Goal: Task Accomplishment & Management: Manage account settings

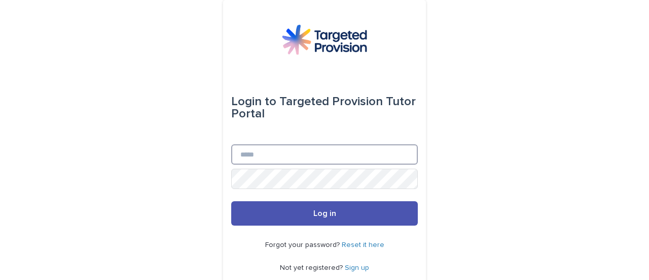
click at [263, 149] on input "Email" at bounding box center [324, 154] width 187 height 20
type input "**********"
click at [231, 201] on button "Log in" at bounding box center [324, 213] width 187 height 24
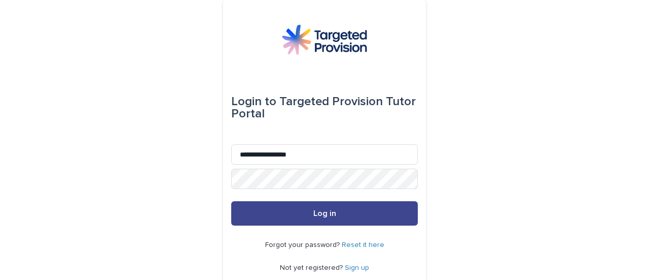
click at [276, 215] on button "Log in" at bounding box center [324, 213] width 187 height 24
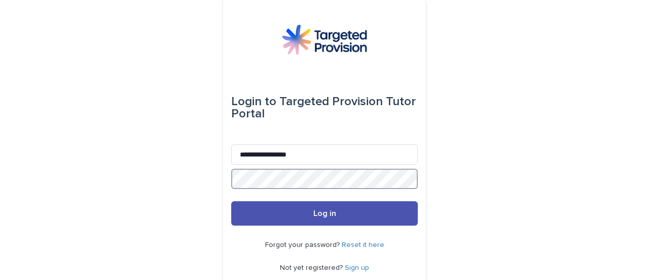
click at [231, 201] on button "Log in" at bounding box center [324, 213] width 187 height 24
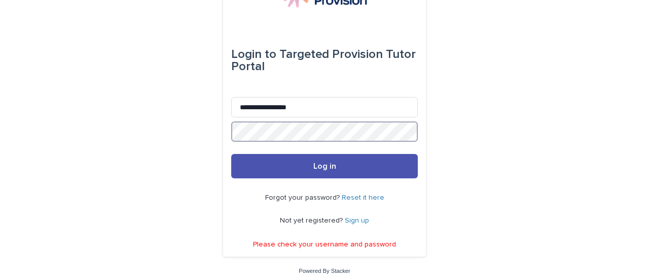
scroll to position [49, 0]
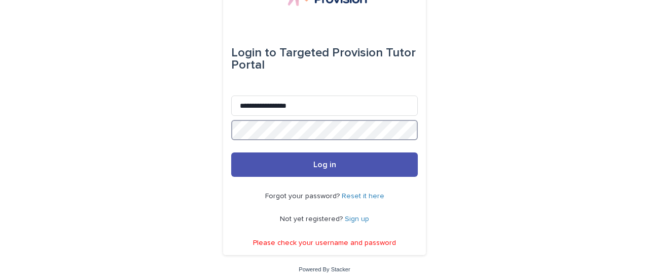
click at [231, 152] on button "Log in" at bounding box center [324, 164] width 187 height 24
click at [358, 198] on link "Reset it here" at bounding box center [363, 195] width 43 height 7
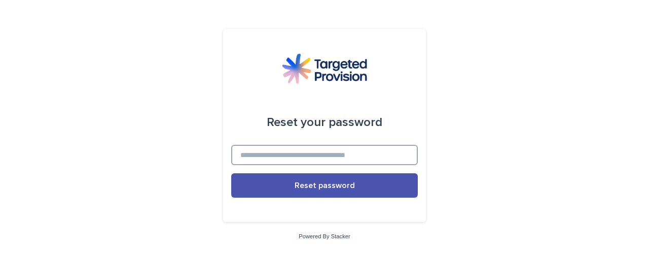
click at [321, 151] on input at bounding box center [324, 155] width 187 height 20
type input "**********"
click at [231, 173] on button "Reset password" at bounding box center [324, 185] width 187 height 24
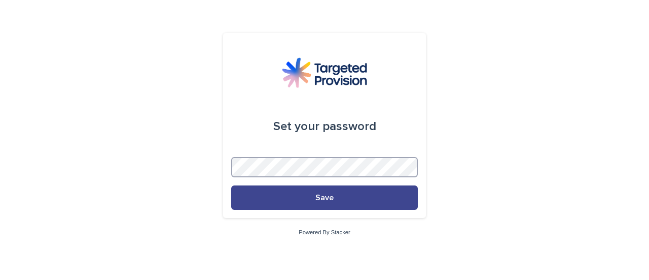
click at [231, 185] on button "Save" at bounding box center [324, 197] width 187 height 24
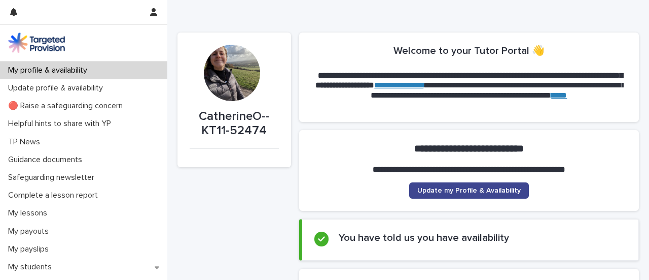
click at [452, 194] on link "Update my Profile & Availability" at bounding box center [469, 190] width 120 height 16
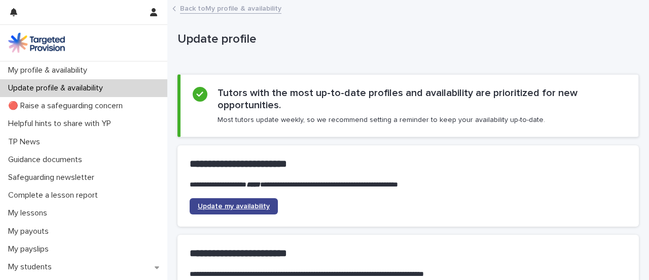
click at [259, 207] on span "Update my availability" at bounding box center [234, 205] width 72 height 7
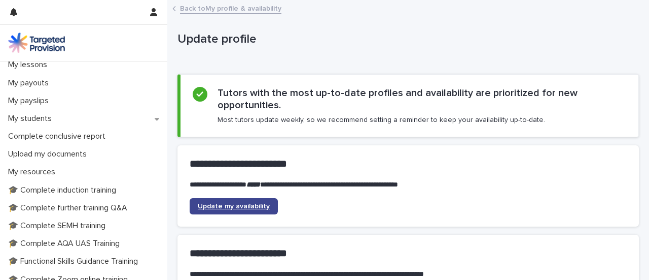
scroll to position [21, 0]
